Goal: Task Accomplishment & Management: Use online tool/utility

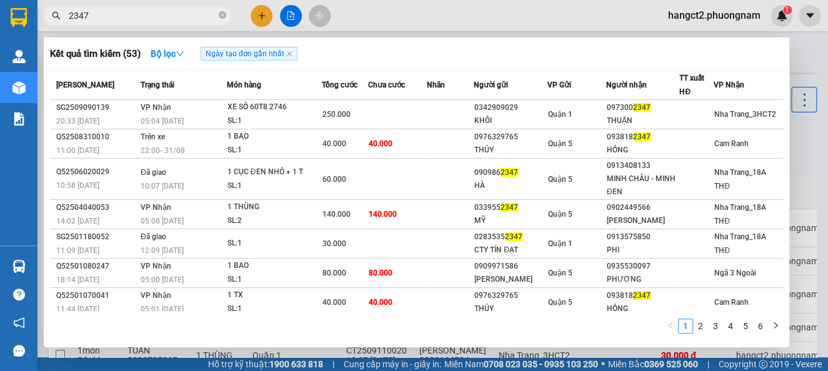
click at [295, 53] on span "Ngày tạo đơn gần nhất" at bounding box center [249, 54] width 97 height 14
click at [290, 56] on icon "close" at bounding box center [289, 53] width 5 height 5
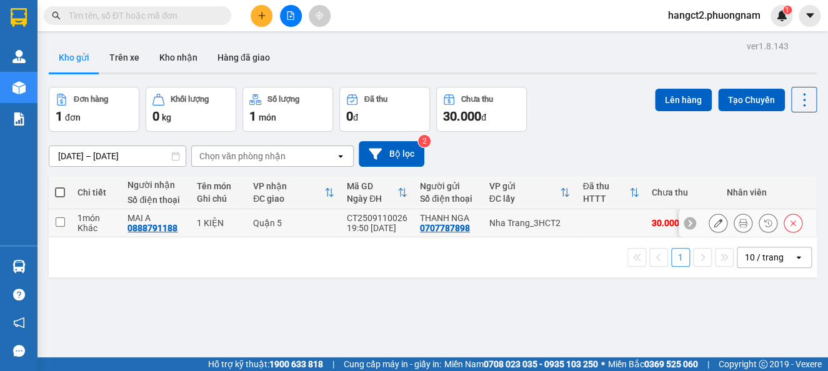
click at [61, 222] on input "checkbox" at bounding box center [60, 221] width 9 height 9
checkbox input "true"
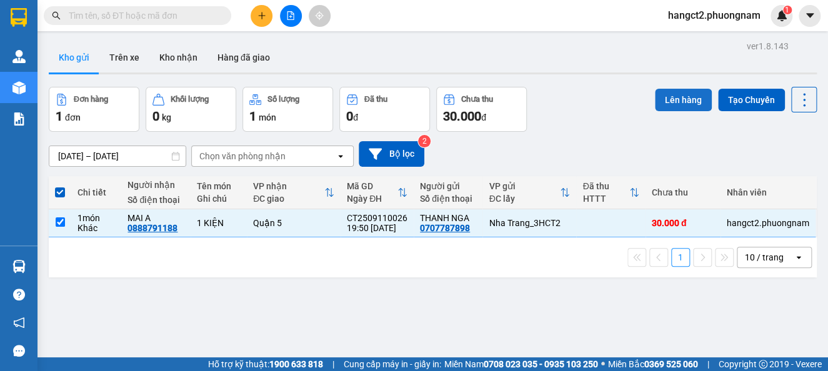
click at [661, 106] on button "Lên hàng" at bounding box center [683, 100] width 57 height 22
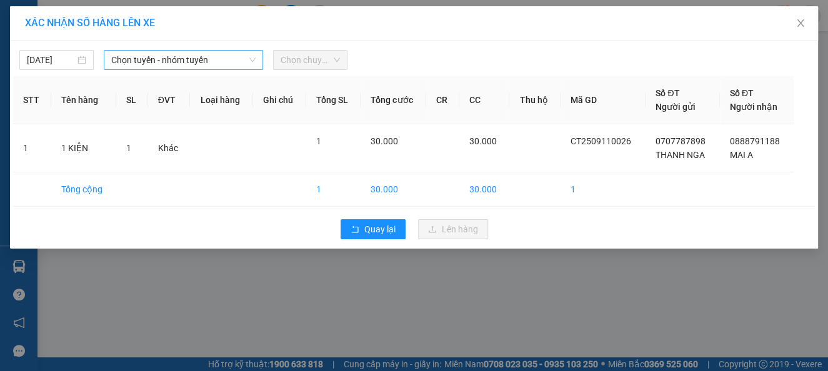
click at [227, 56] on span "Chọn tuyến - nhóm tuyến" at bounding box center [183, 60] width 144 height 19
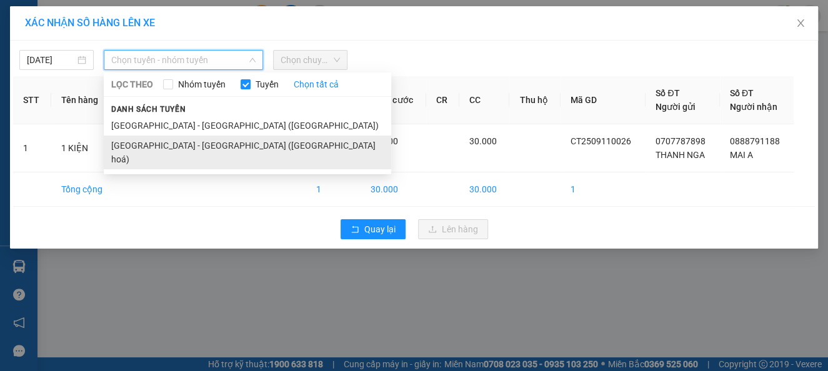
click at [206, 142] on li "[GEOGRAPHIC_DATA] - [GEOGRAPHIC_DATA] ([GEOGRAPHIC_DATA] hoá)" at bounding box center [247, 153] width 287 height 34
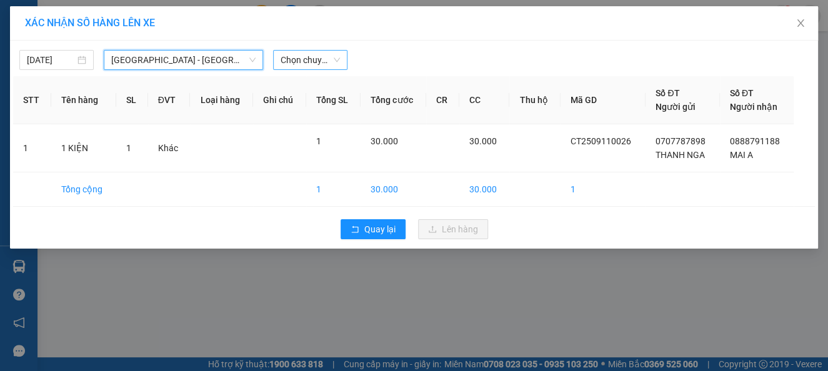
click at [307, 56] on span "Chọn chuyến" at bounding box center [310, 60] width 59 height 19
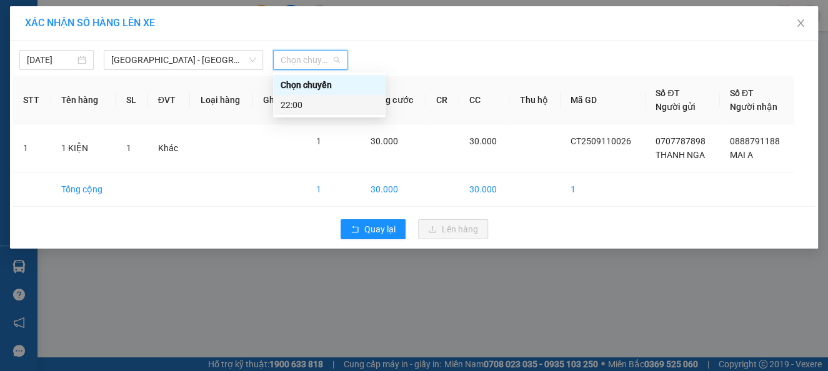
click at [302, 109] on div "22:00" at bounding box center [329, 105] width 97 height 14
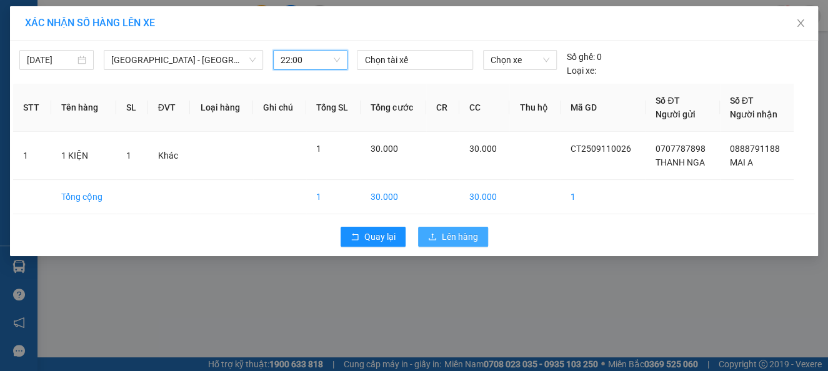
click at [449, 234] on span "Lên hàng" at bounding box center [460, 237] width 36 height 14
